Goal: Transaction & Acquisition: Purchase product/service

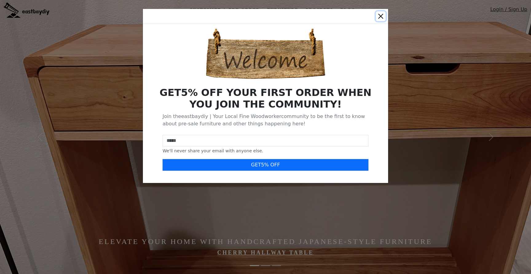
click at [383, 17] on button "Close" at bounding box center [380, 16] width 10 height 10
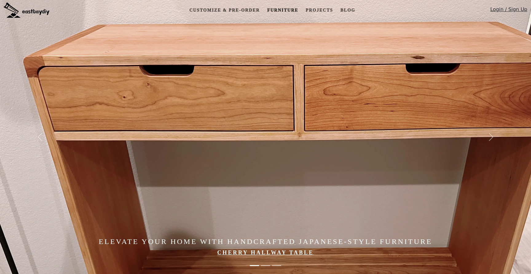
click at [284, 8] on link "Furniture" at bounding box center [282, 10] width 36 height 11
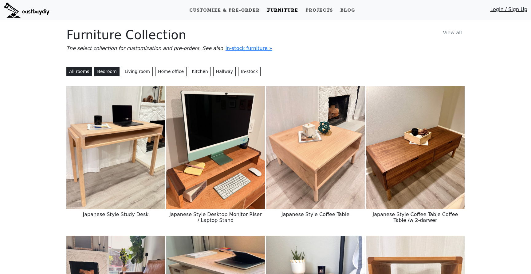
click at [105, 70] on button "Bedroom" at bounding box center [106, 72] width 25 height 10
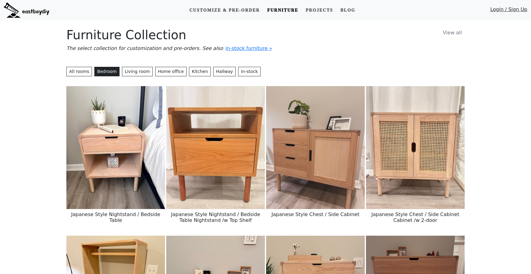
click at [199, 138] on img at bounding box center [215, 147] width 99 height 123
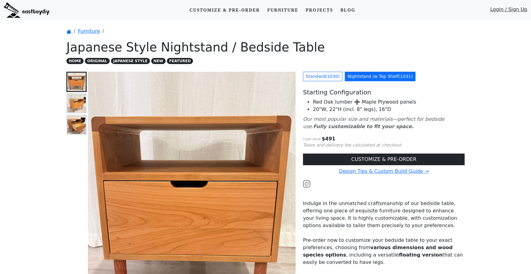
click at [82, 108] on img at bounding box center [76, 103] width 18 height 18
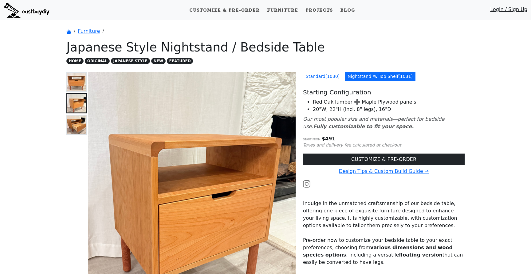
click at [79, 132] on img at bounding box center [76, 125] width 18 height 18
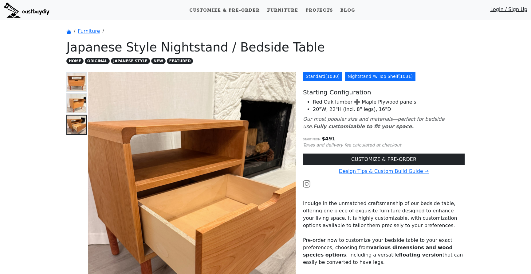
click at [333, 76] on link "Standard ( 1030 )" at bounding box center [322, 77] width 39 height 10
